Goal: Transaction & Acquisition: Purchase product/service

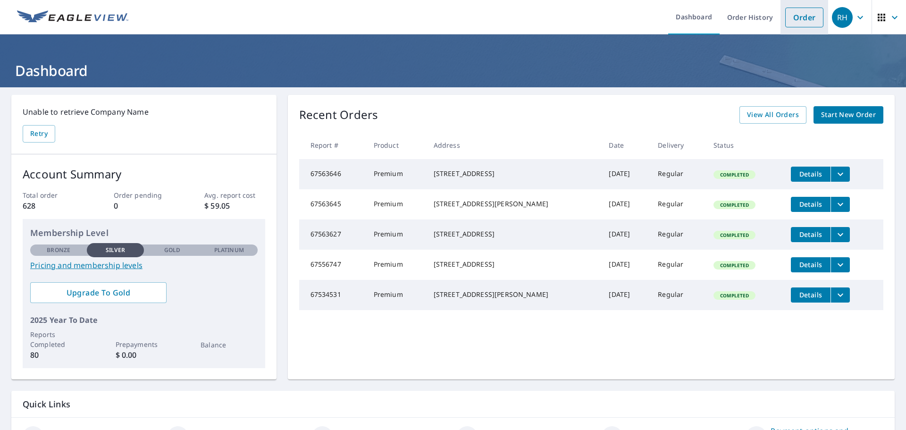
click at [798, 18] on link "Order" at bounding box center [804, 18] width 38 height 20
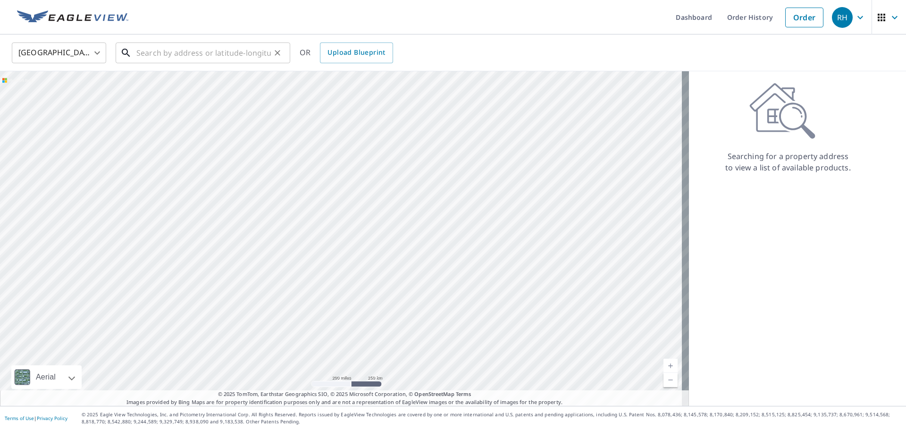
click at [222, 57] on input "text" at bounding box center [203, 53] width 135 height 26
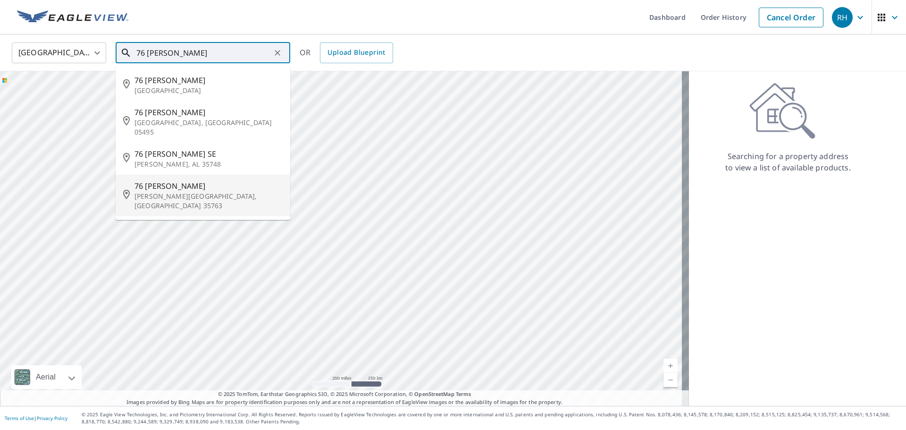
click at [227, 181] on span "76 [PERSON_NAME]" at bounding box center [209, 185] width 148 height 11
type input "76 [PERSON_NAME] [PERSON_NAME] Cross Roads, AL 35763"
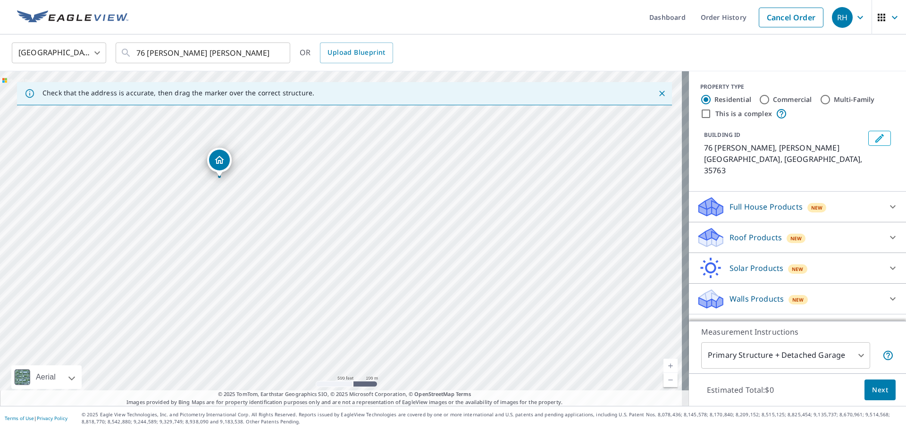
drag, startPoint x: 484, startPoint y: 259, endPoint x: 306, endPoint y: 204, distance: 186.2
click at [306, 204] on div "76 [PERSON_NAME] [PERSON_NAME] Cross Roads, AL 35763" at bounding box center [344, 238] width 689 height 335
click at [281, 52] on icon "Clear" at bounding box center [277, 52] width 9 height 9
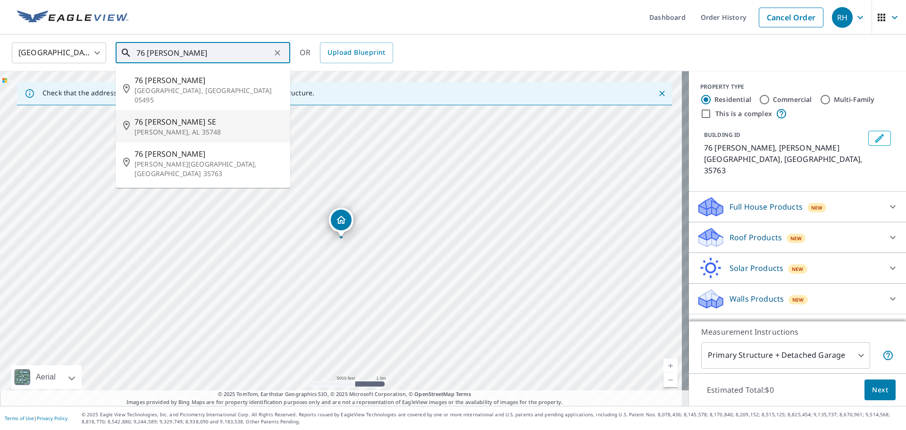
click at [254, 127] on p "[PERSON_NAME], AL 35748" at bounding box center [209, 131] width 148 height 9
type input "76 [PERSON_NAME] [PERSON_NAME], AL 35748"
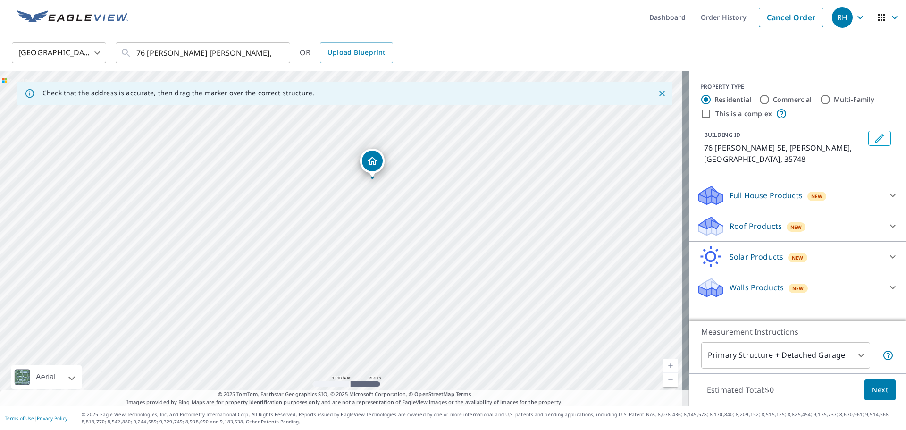
drag, startPoint x: 421, startPoint y: 181, endPoint x: 339, endPoint y: 224, distance: 92.9
click at [339, 224] on div "76 [PERSON_NAME] [PERSON_NAME], AL 35748" at bounding box center [344, 238] width 689 height 335
click at [748, 220] on p "Roof Products" at bounding box center [756, 225] width 52 height 11
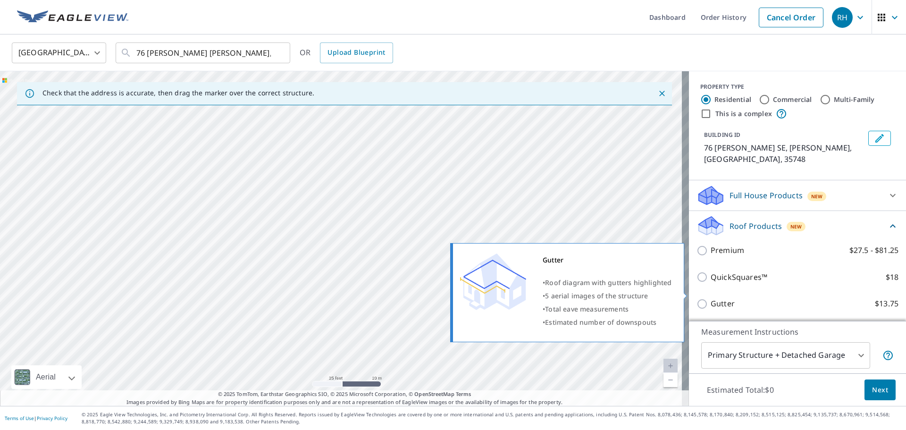
click at [714, 298] on p "Gutter" at bounding box center [723, 304] width 24 height 12
click at [711, 298] on input "Gutter $13.75" at bounding box center [704, 303] width 14 height 11
checkbox input "true"
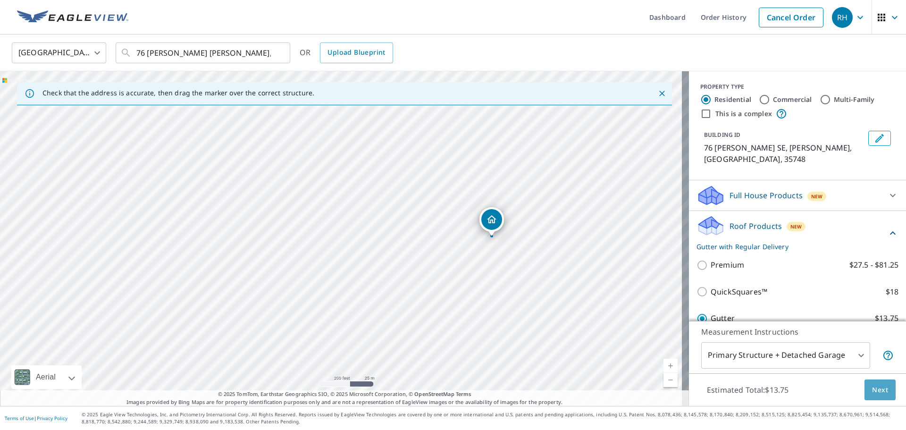
click at [879, 390] on span "Next" at bounding box center [880, 390] width 16 height 12
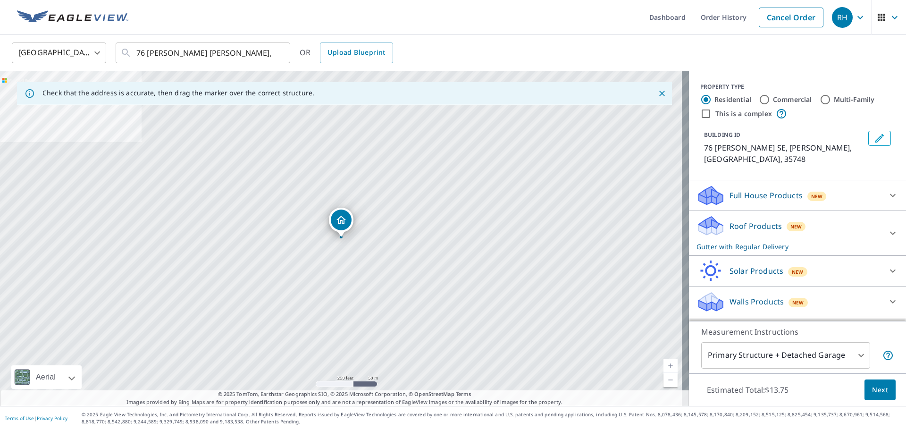
click at [879, 393] on span "Next" at bounding box center [880, 390] width 16 height 12
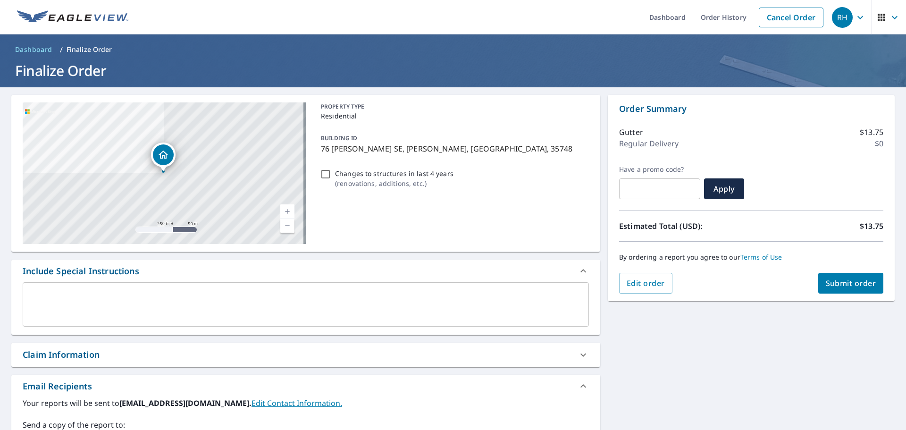
click at [846, 277] on button "Submit order" at bounding box center [851, 283] width 66 height 21
